Goal: Book appointment/travel/reservation

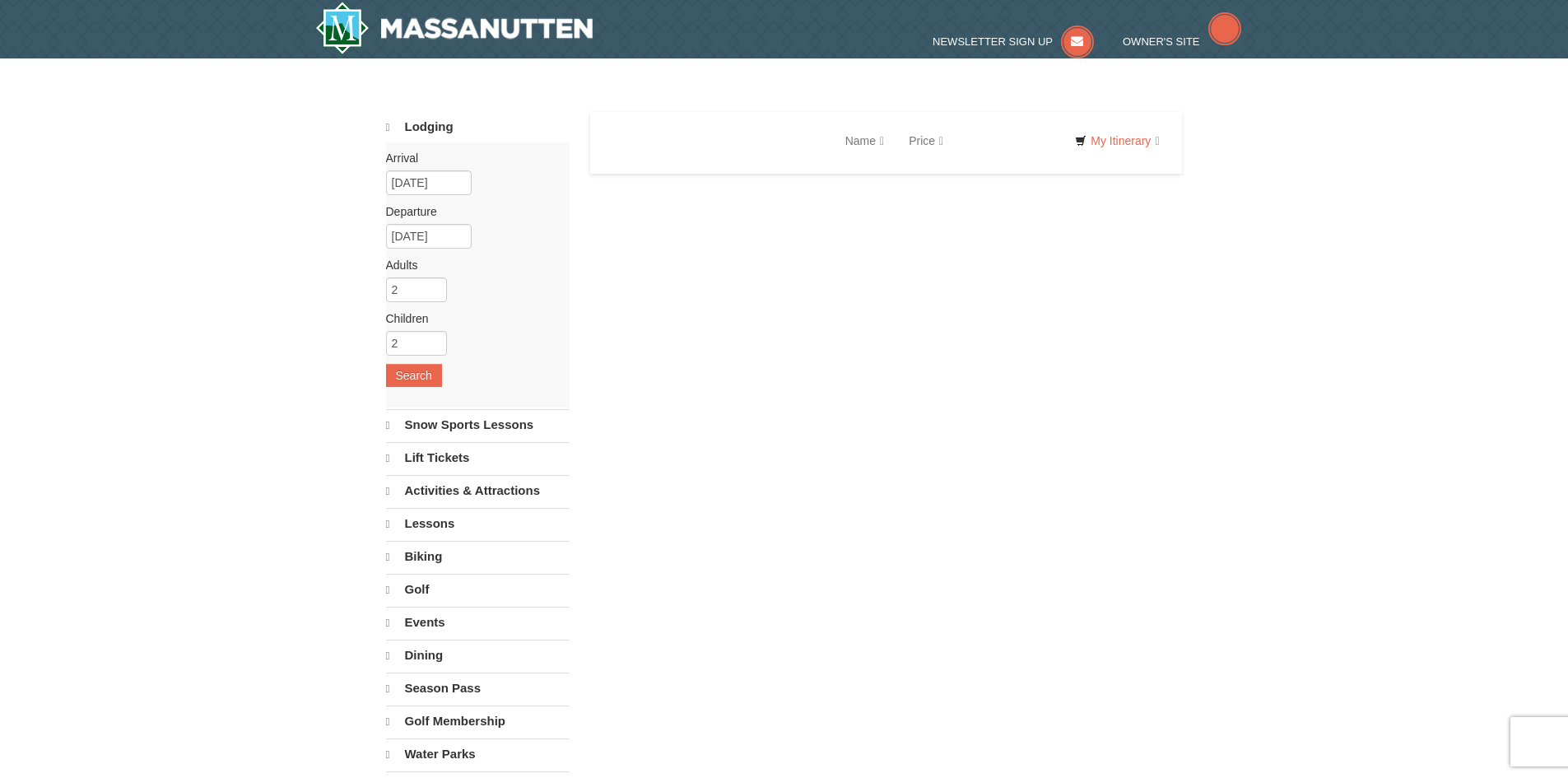
select select "10"
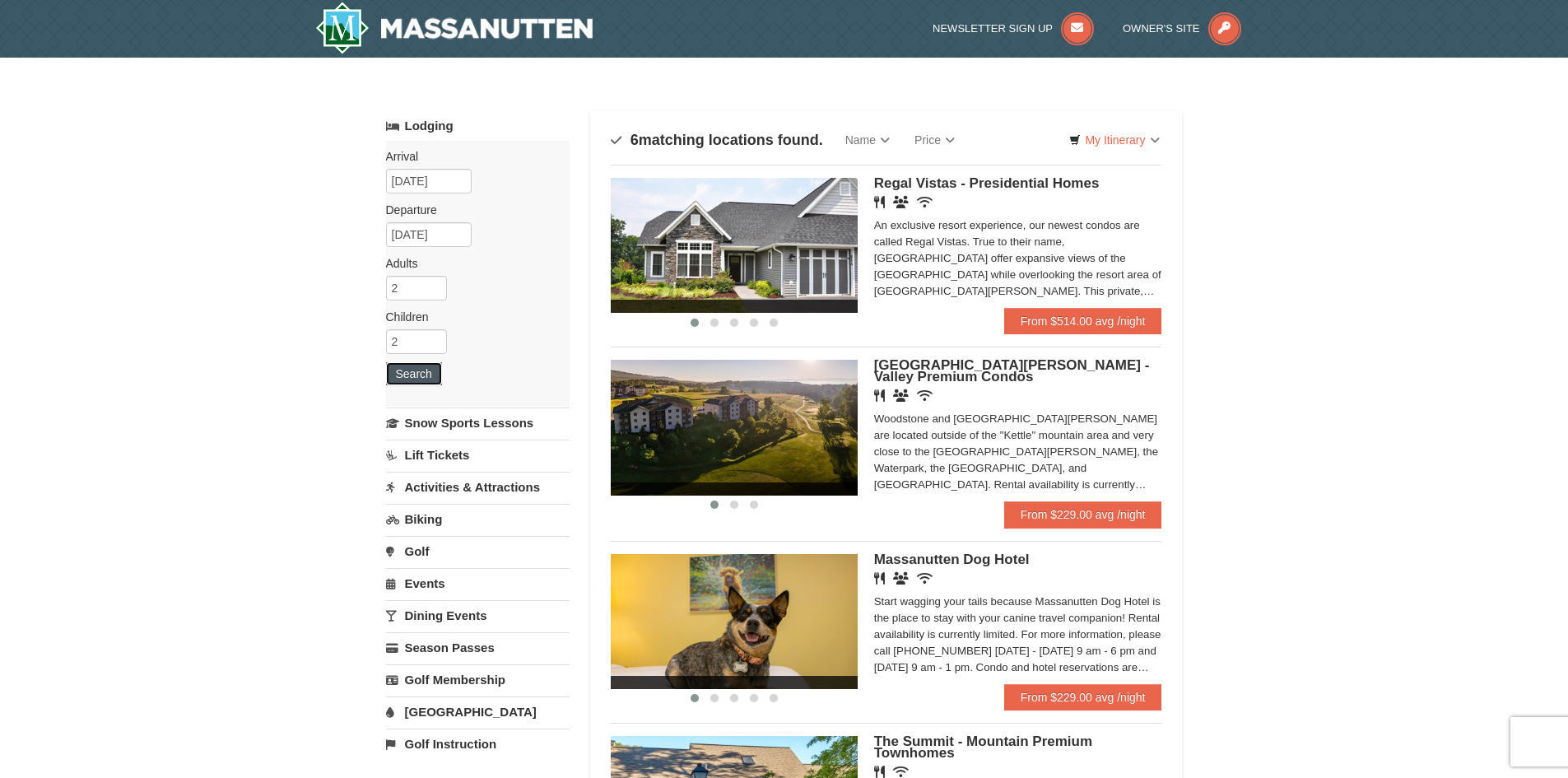
click at [421, 378] on button "Search" at bounding box center [414, 374] width 56 height 23
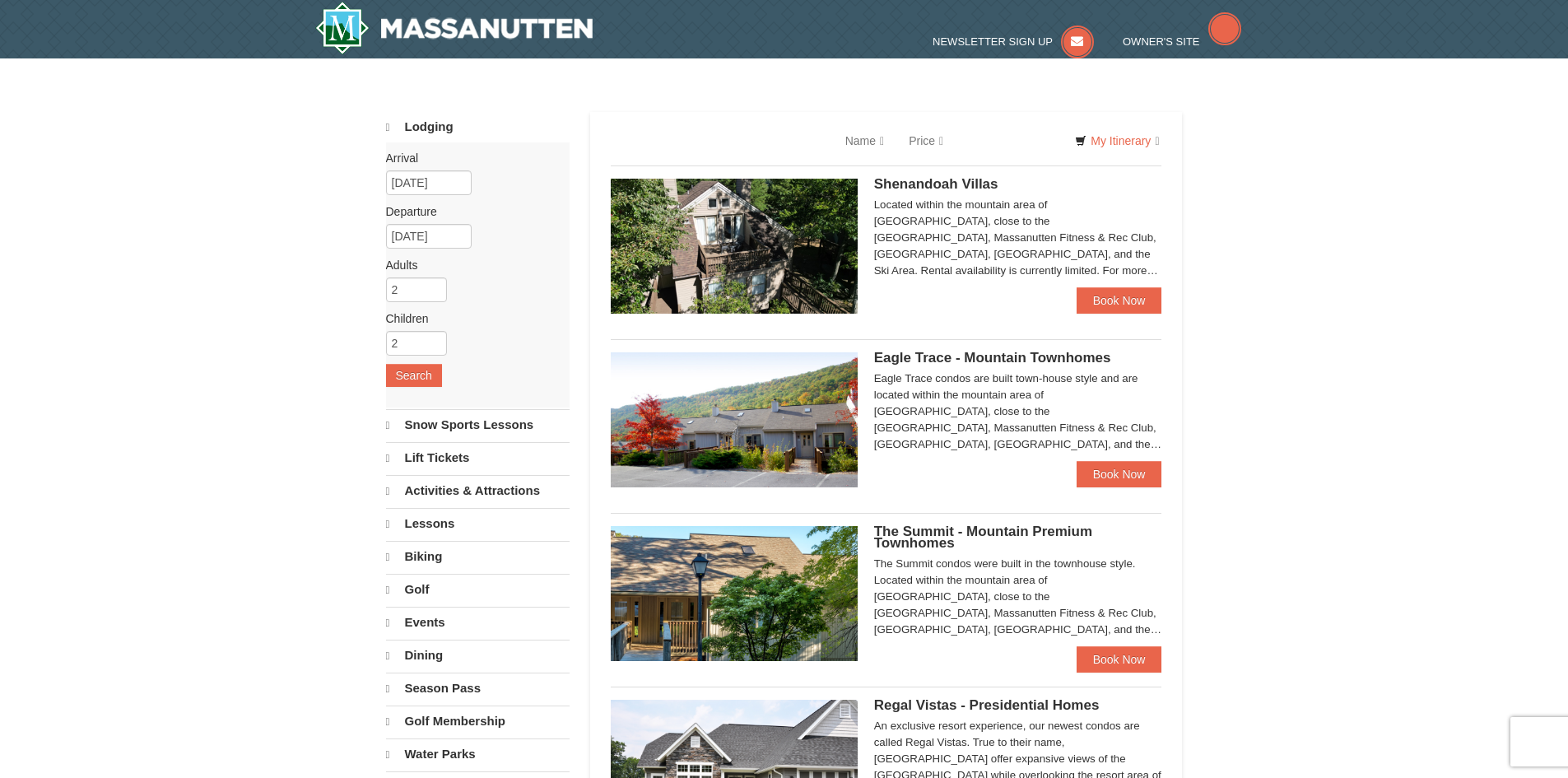
select select "10"
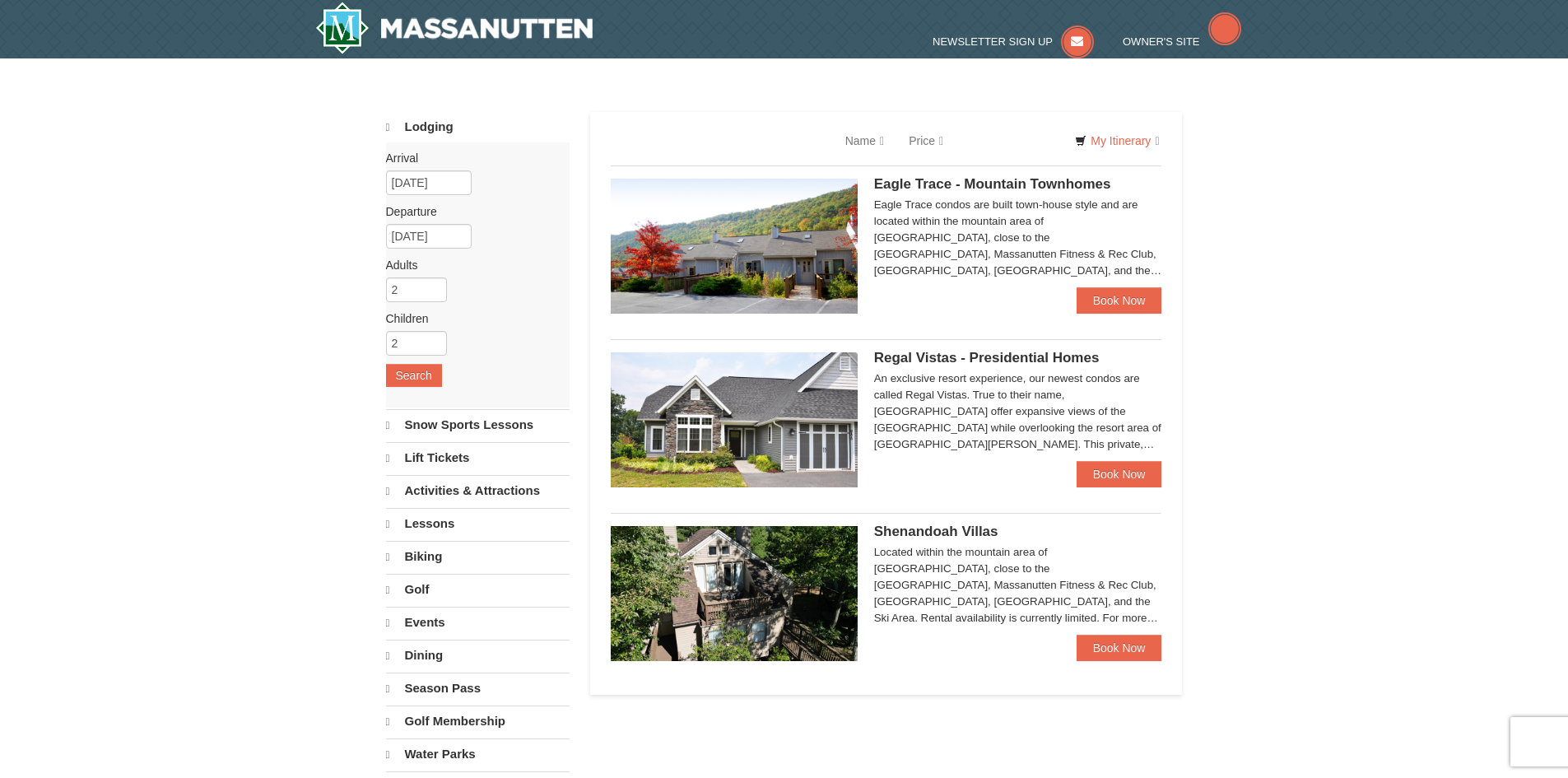
select select "10"
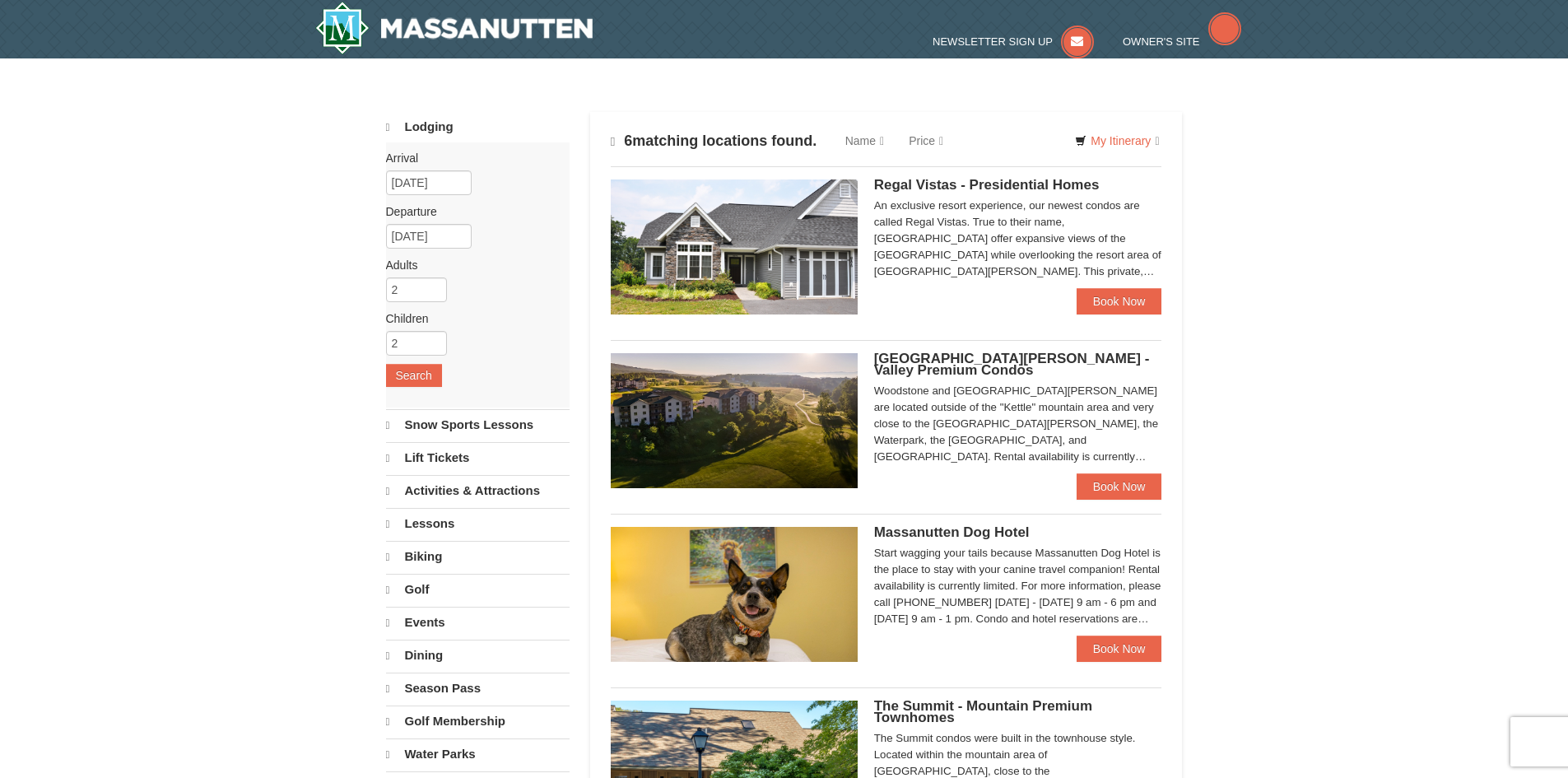
select select "10"
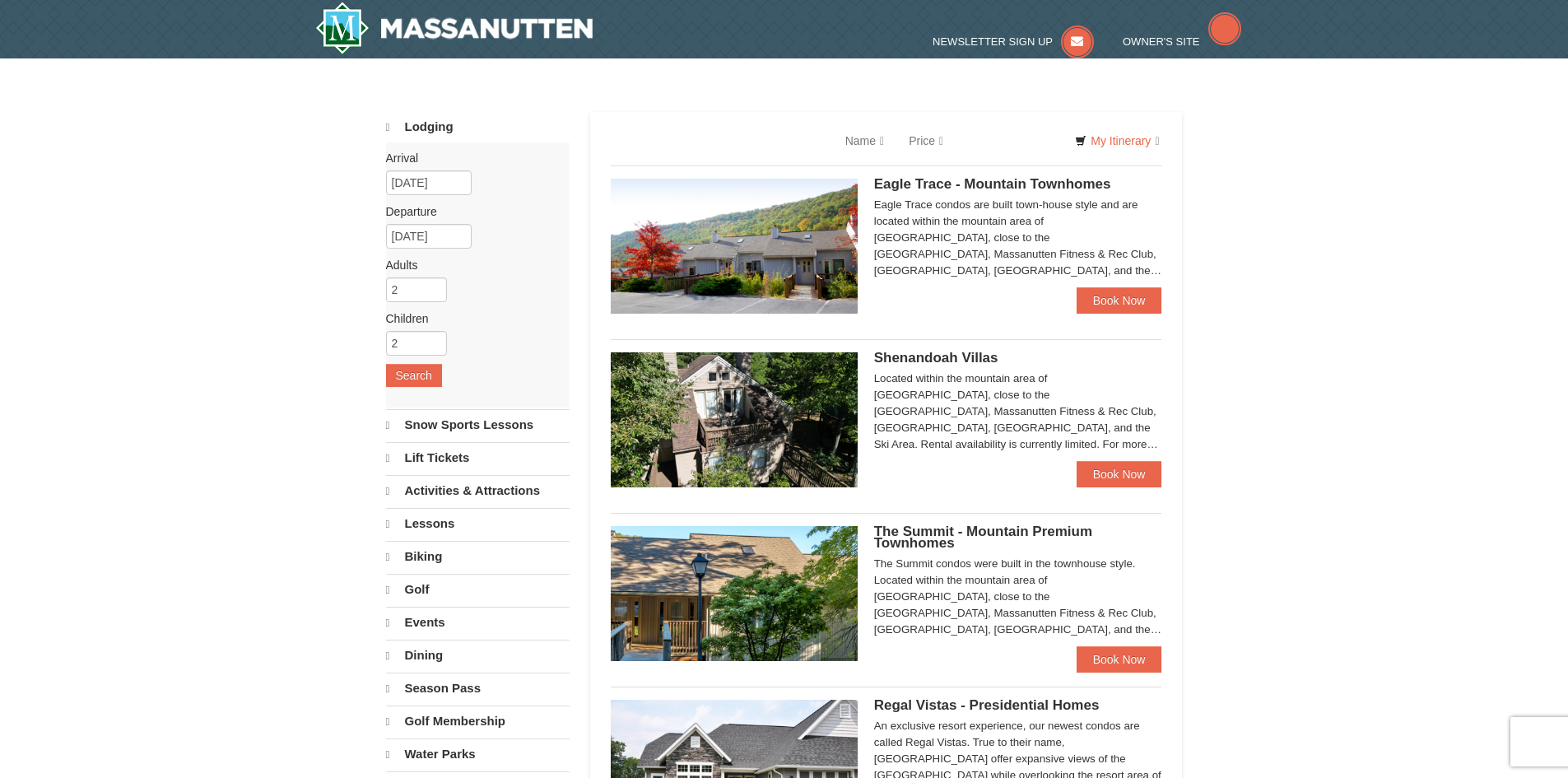
select select "10"
